Goal: Task Accomplishment & Management: Use online tool/utility

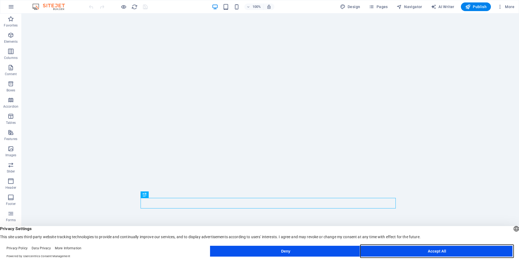
click at [387, 254] on button "Accept All" at bounding box center [436, 251] width 151 height 11
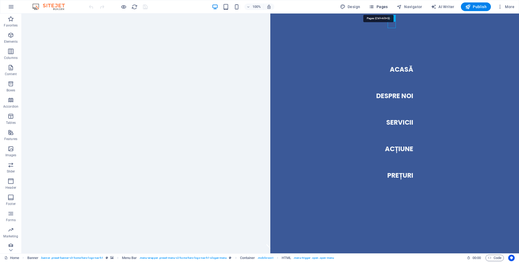
click at [385, 8] on span "Pages" at bounding box center [378, 6] width 19 height 5
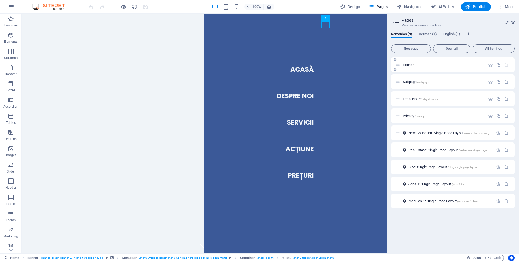
click at [427, 72] on div "Home /" at bounding box center [453, 64] width 124 height 15
click at [399, 64] on icon at bounding box center [397, 64] width 5 height 5
click at [489, 65] on icon "button" at bounding box center [490, 64] width 5 height 5
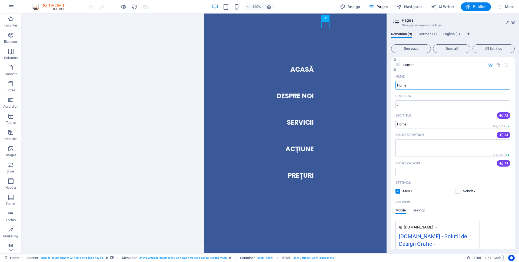
click at [397, 65] on icon at bounding box center [397, 64] width 5 height 5
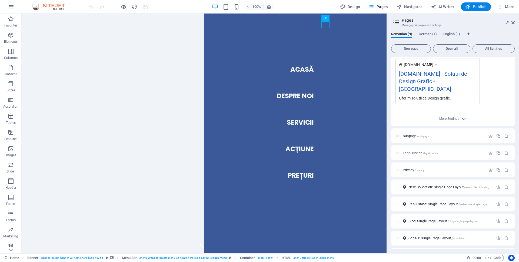
scroll to position [171, 0]
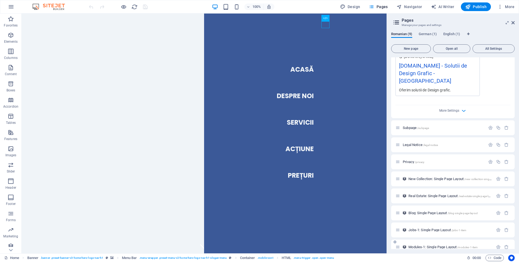
click at [398, 245] on icon at bounding box center [397, 247] width 5 height 5
click at [299, 70] on nav "Acasă Despre noi Servicii Acțiune Prețuri" at bounding box center [295, 134] width 182 height 240
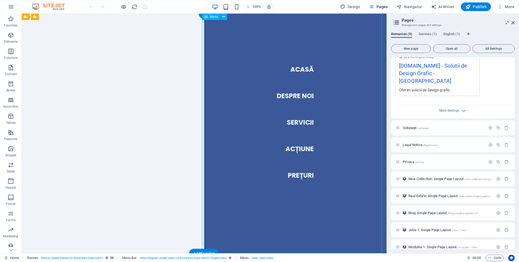
click at [299, 71] on nav "Acasă Despre noi Servicii Acțiune Prețuri" at bounding box center [295, 134] width 182 height 240
click at [351, 8] on span "Design" at bounding box center [350, 6] width 20 height 5
select select "px"
select select "200"
select select "px"
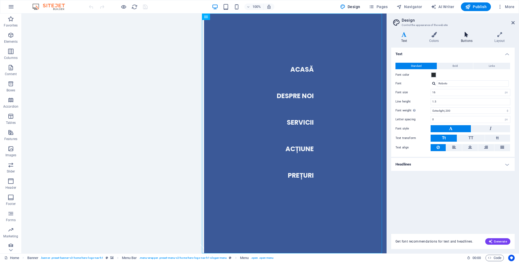
click at [465, 42] on h4 "Buttons" at bounding box center [468, 37] width 34 height 11
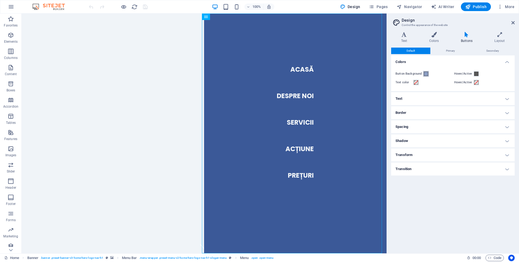
click at [426, 74] on span at bounding box center [426, 74] width 4 height 4
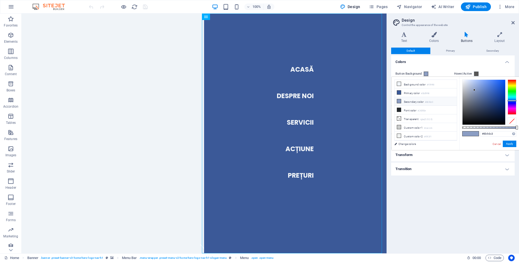
click at [427, 74] on span at bounding box center [426, 74] width 4 height 4
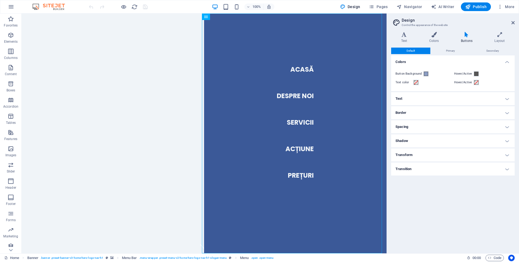
click at [425, 110] on h4 "Border" at bounding box center [453, 112] width 124 height 13
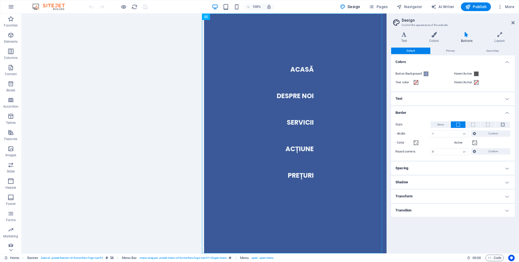
click at [433, 168] on h4 "Spacing" at bounding box center [453, 168] width 124 height 13
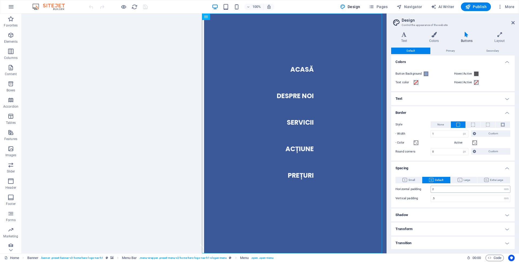
scroll to position [1, 0]
click at [470, 5] on icon "button" at bounding box center [467, 6] width 5 height 5
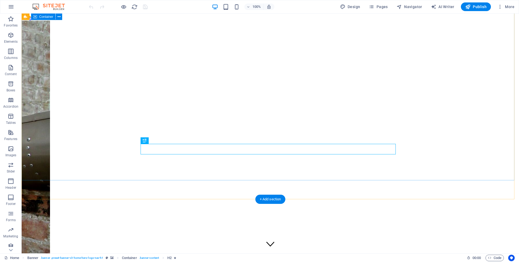
scroll to position [54, 0]
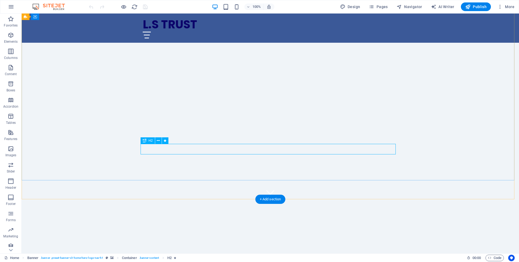
click at [238, 243] on div "Design Grafic Personalizat pentru Afacerea Ta" at bounding box center [270, 248] width 255 height 11
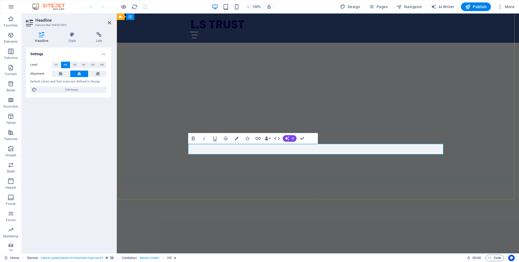
scroll to position [0, 2]
click at [64, 74] on button at bounding box center [61, 74] width 18 height 6
click at [74, 73] on button at bounding box center [79, 74] width 18 height 6
click at [73, 66] on span "H3" at bounding box center [75, 65] width 4 height 6
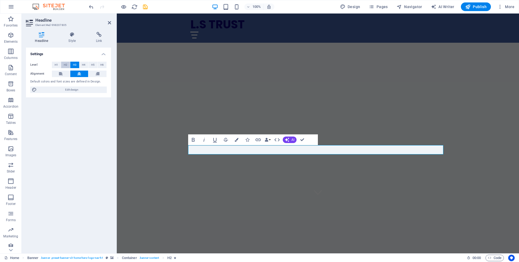
click at [63, 64] on button "H2" at bounding box center [65, 65] width 9 height 6
click at [76, 40] on h4 "Style" at bounding box center [73, 37] width 28 height 11
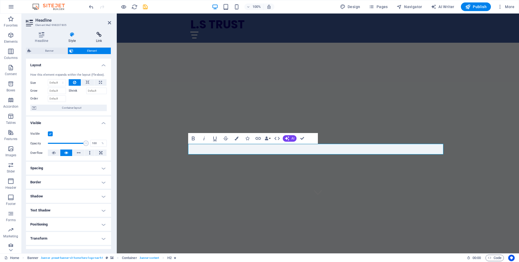
click at [96, 37] on h4 "Link" at bounding box center [99, 37] width 24 height 11
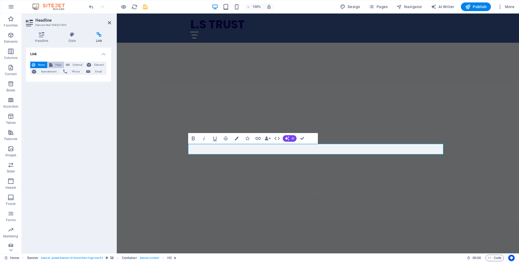
click at [55, 65] on span "Page" at bounding box center [58, 65] width 8 height 6
select select
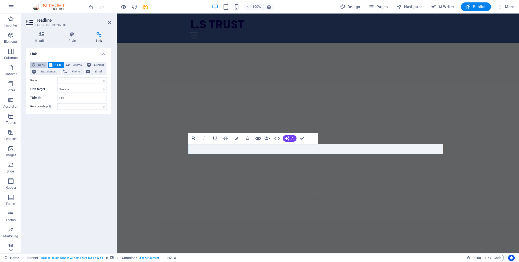
click at [34, 62] on icon at bounding box center [33, 65] width 3 height 6
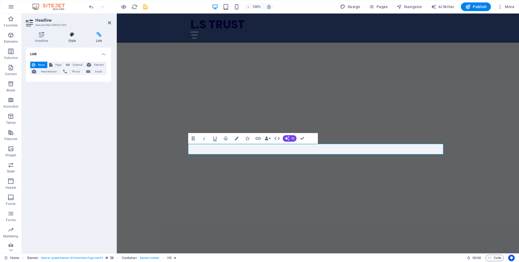
click at [71, 41] on h4 "Style" at bounding box center [73, 37] width 28 height 11
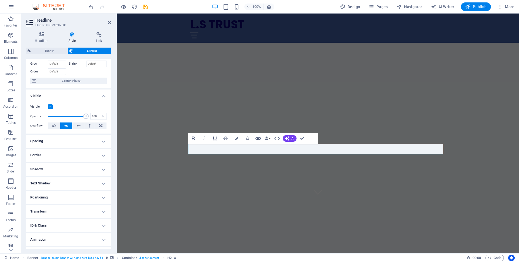
scroll to position [38, 0]
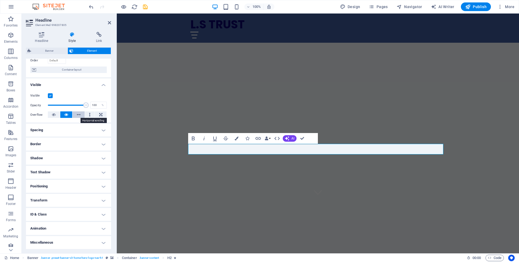
click at [75, 116] on button at bounding box center [78, 114] width 12 height 6
click at [65, 115] on icon at bounding box center [66, 114] width 4 height 6
click at [480, 7] on span "Publish" at bounding box center [475, 6] width 21 height 5
